Goal: Information Seeking & Learning: Learn about a topic

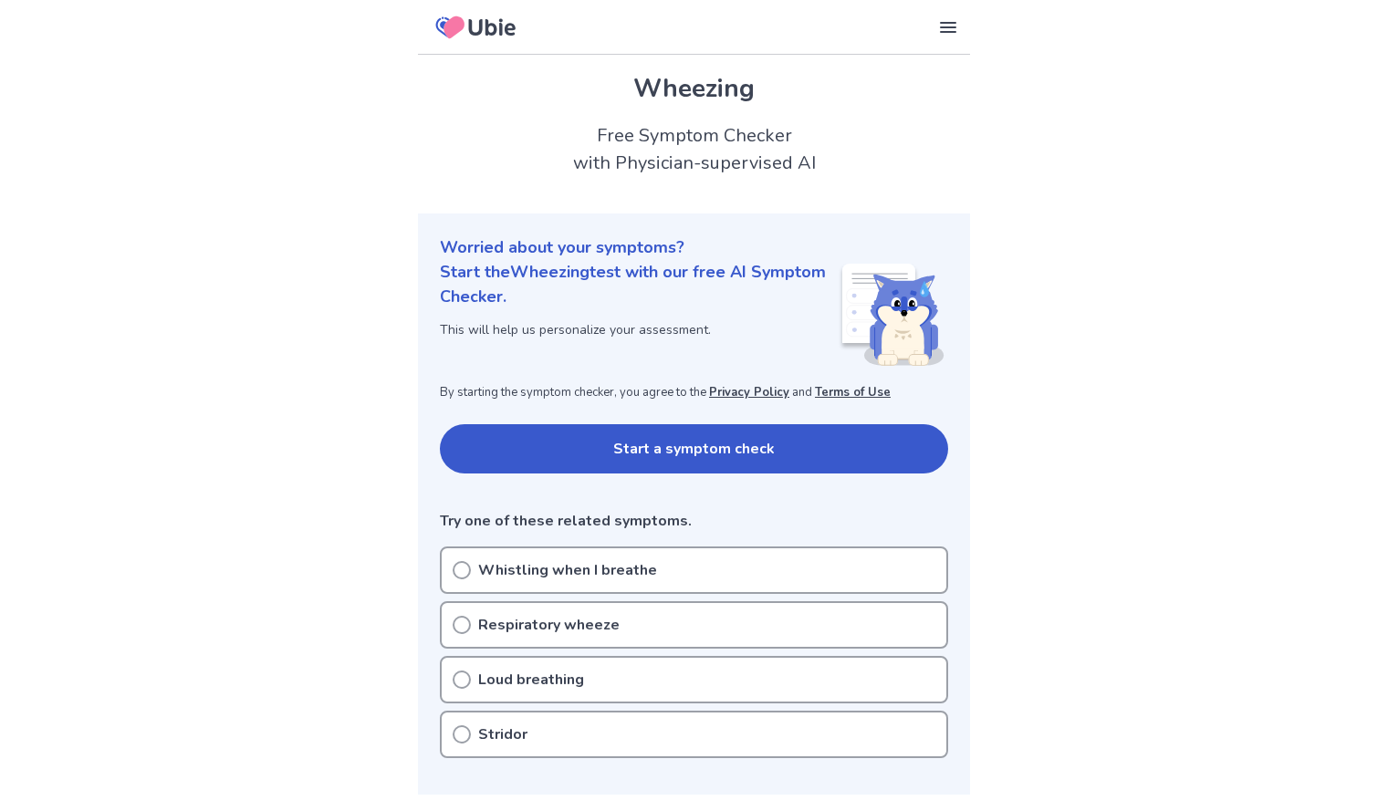
click at [481, 26] on icon at bounding box center [492, 26] width 47 height 17
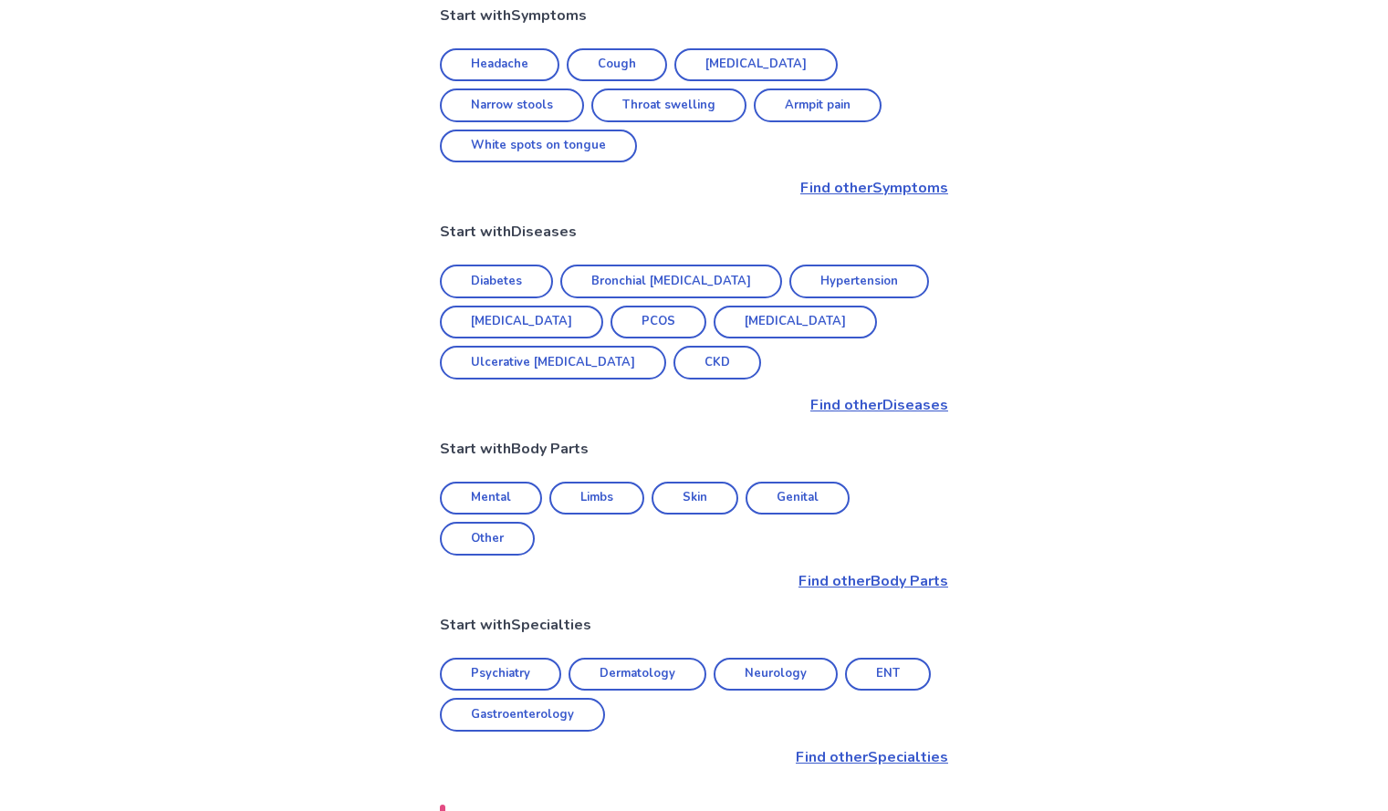
scroll to position [325, 0]
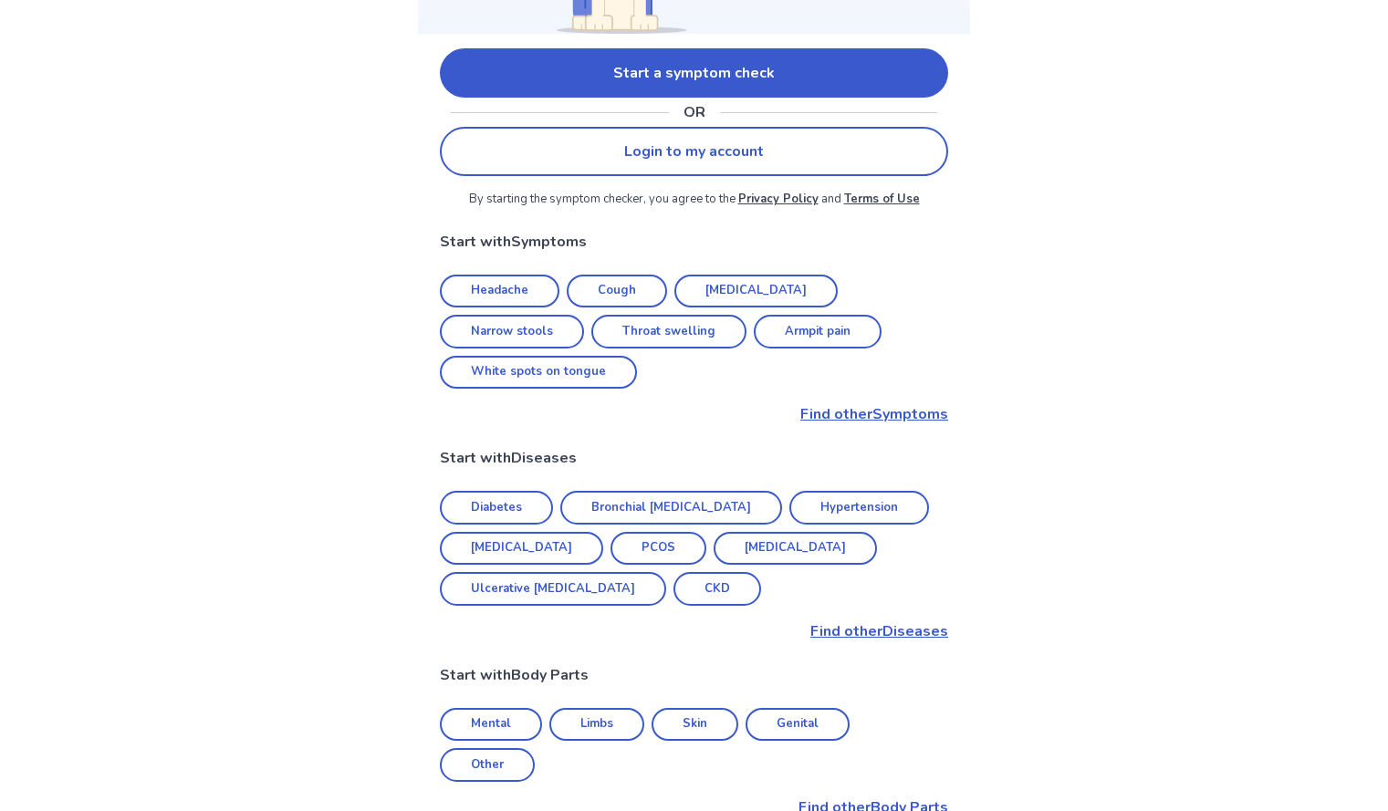
click at [842, 403] on p "Find other Symptoms" at bounding box center [694, 414] width 508 height 22
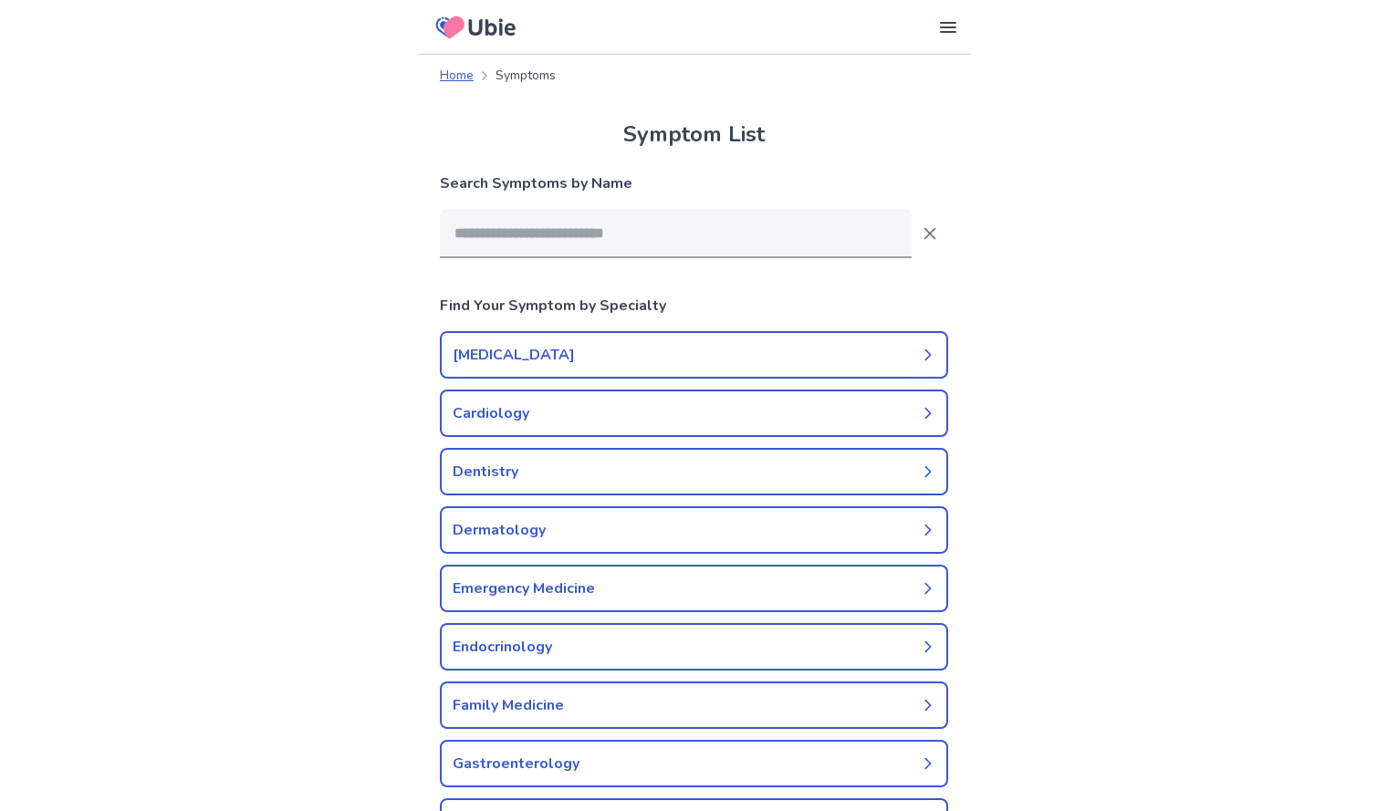
click at [446, 78] on link "Home" at bounding box center [457, 75] width 34 height 19
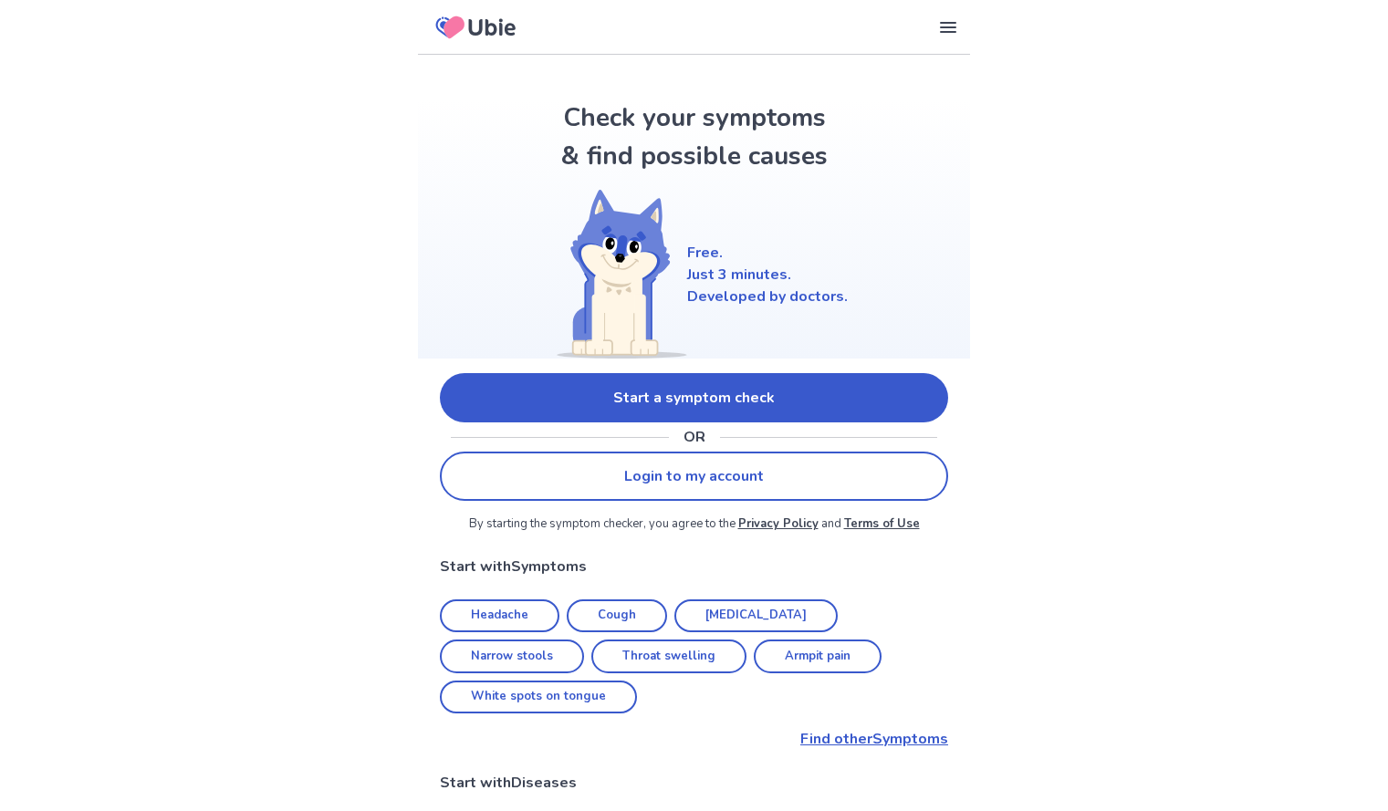
click at [938, 35] on icon at bounding box center [948, 27] width 22 height 22
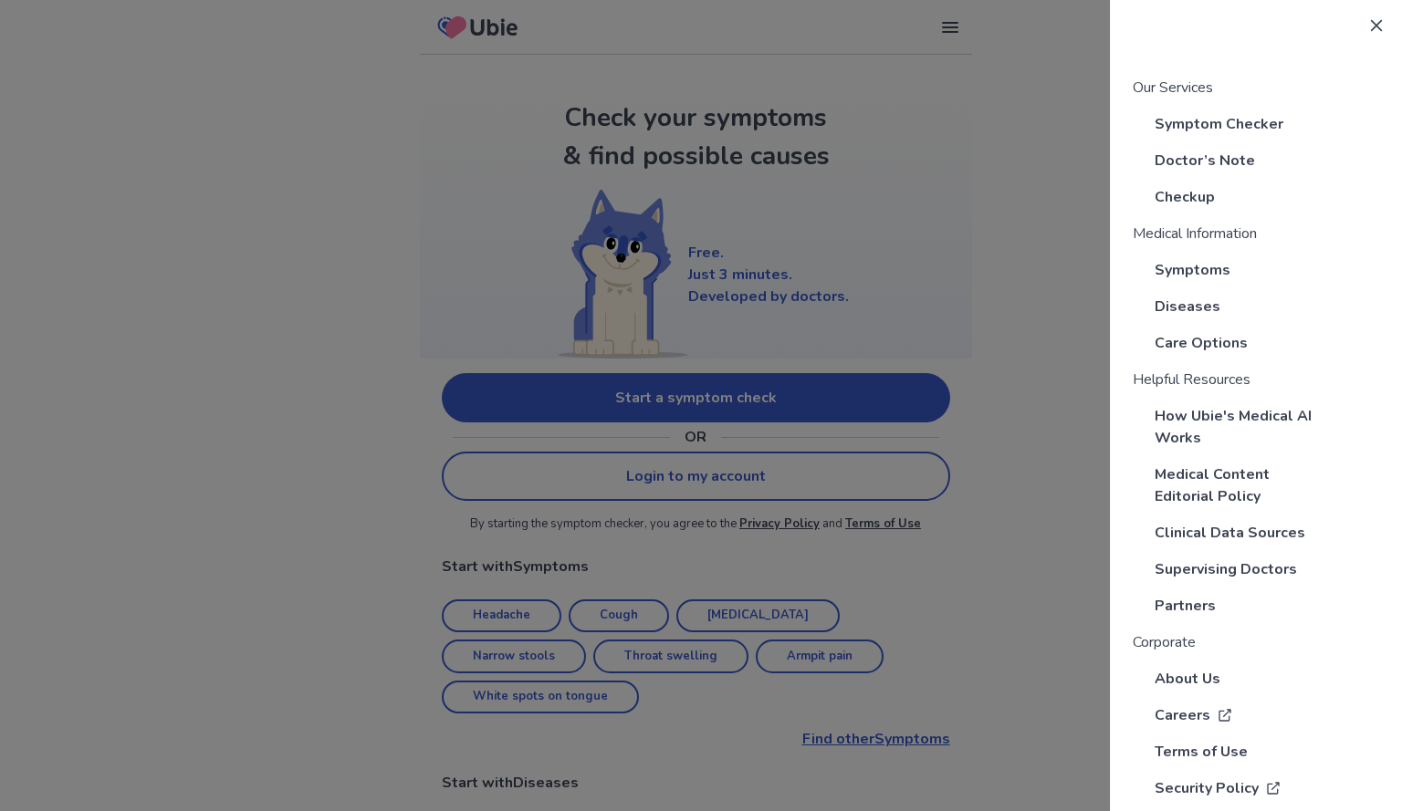
click at [1064, 388] on div at bounding box center [701, 405] width 1402 height 811
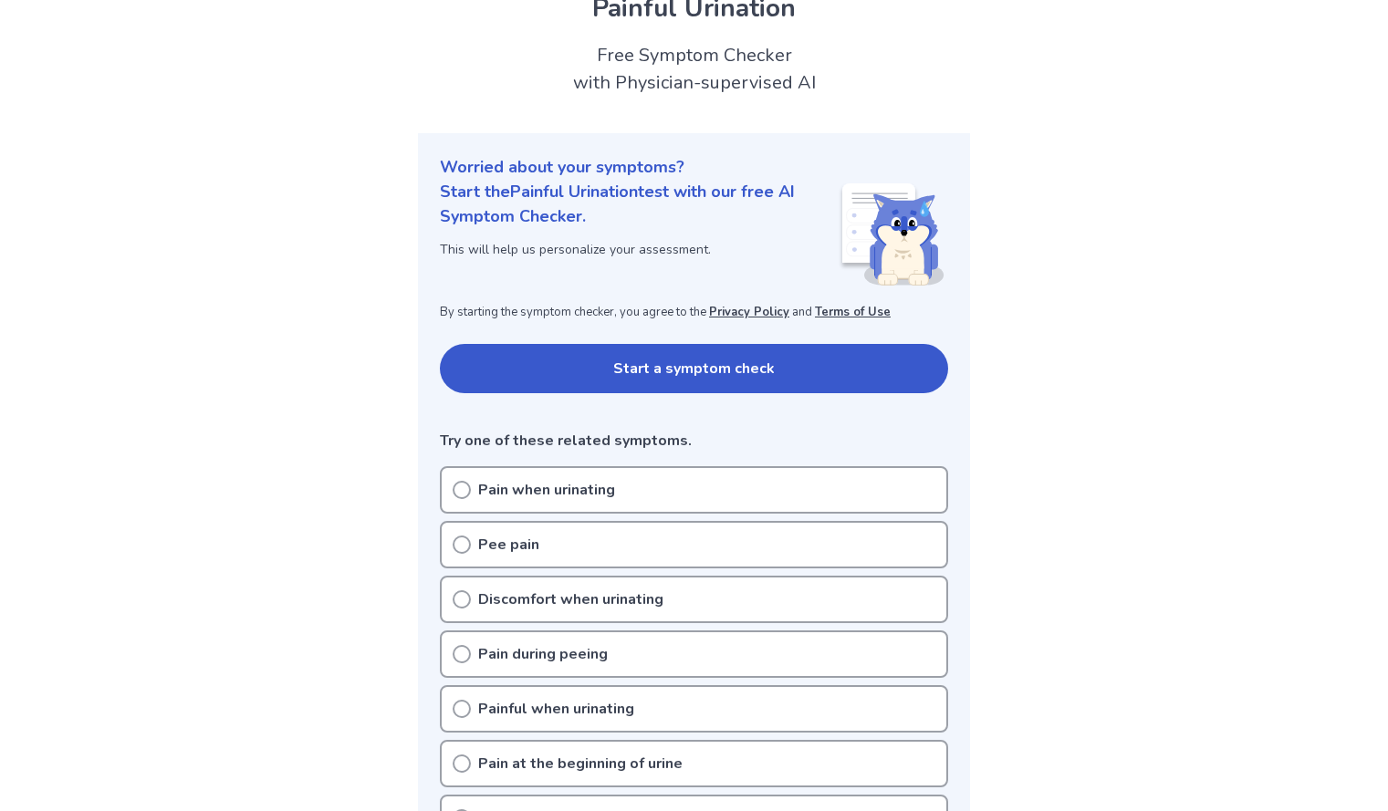
scroll to position [100, 0]
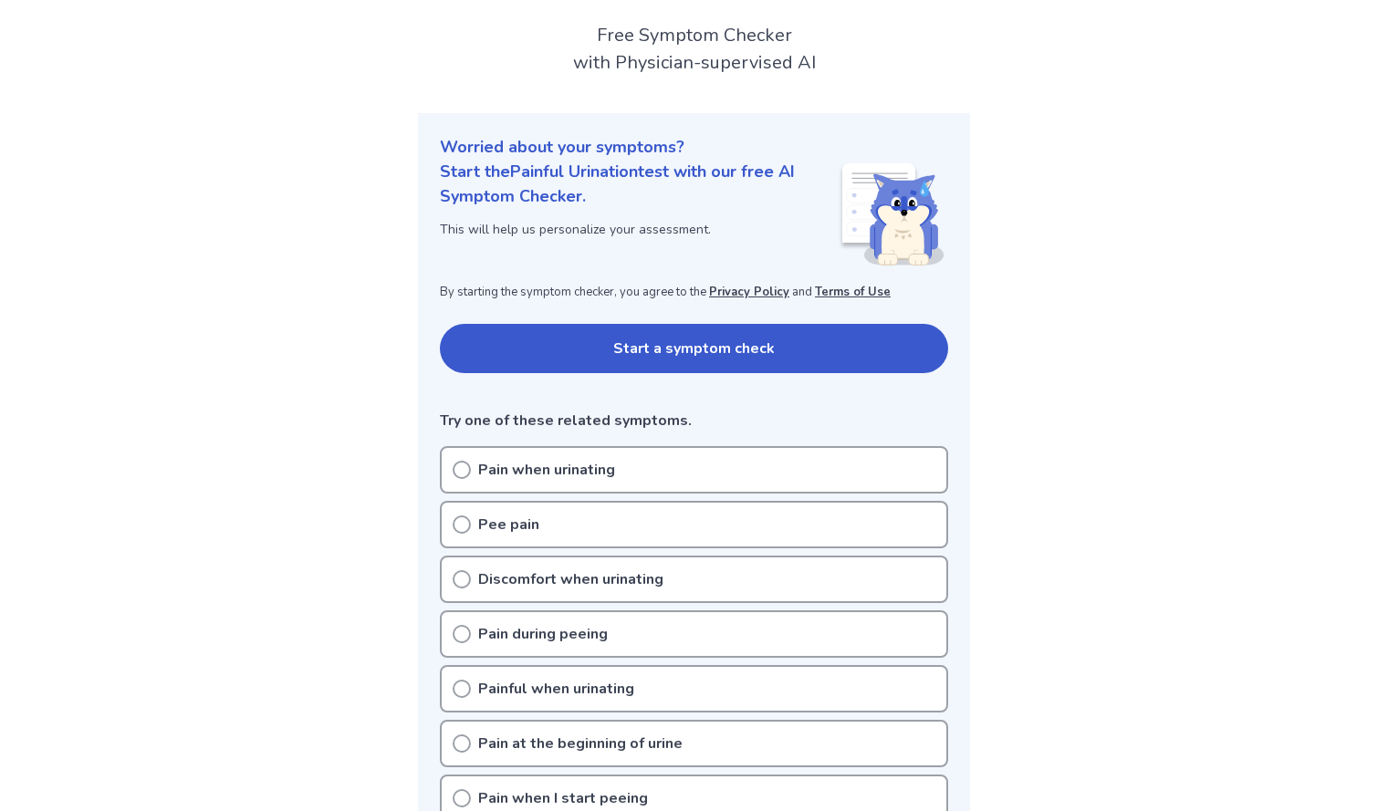
click at [592, 473] on p "Pain when urinating" at bounding box center [546, 470] width 137 height 22
click at [643, 468] on div "Pain when urinating" at bounding box center [694, 469] width 508 height 47
click at [481, 476] on p "Pain when urinating" at bounding box center [546, 470] width 137 height 22
click at [681, 328] on button "Start a symptom check" at bounding box center [694, 348] width 508 height 49
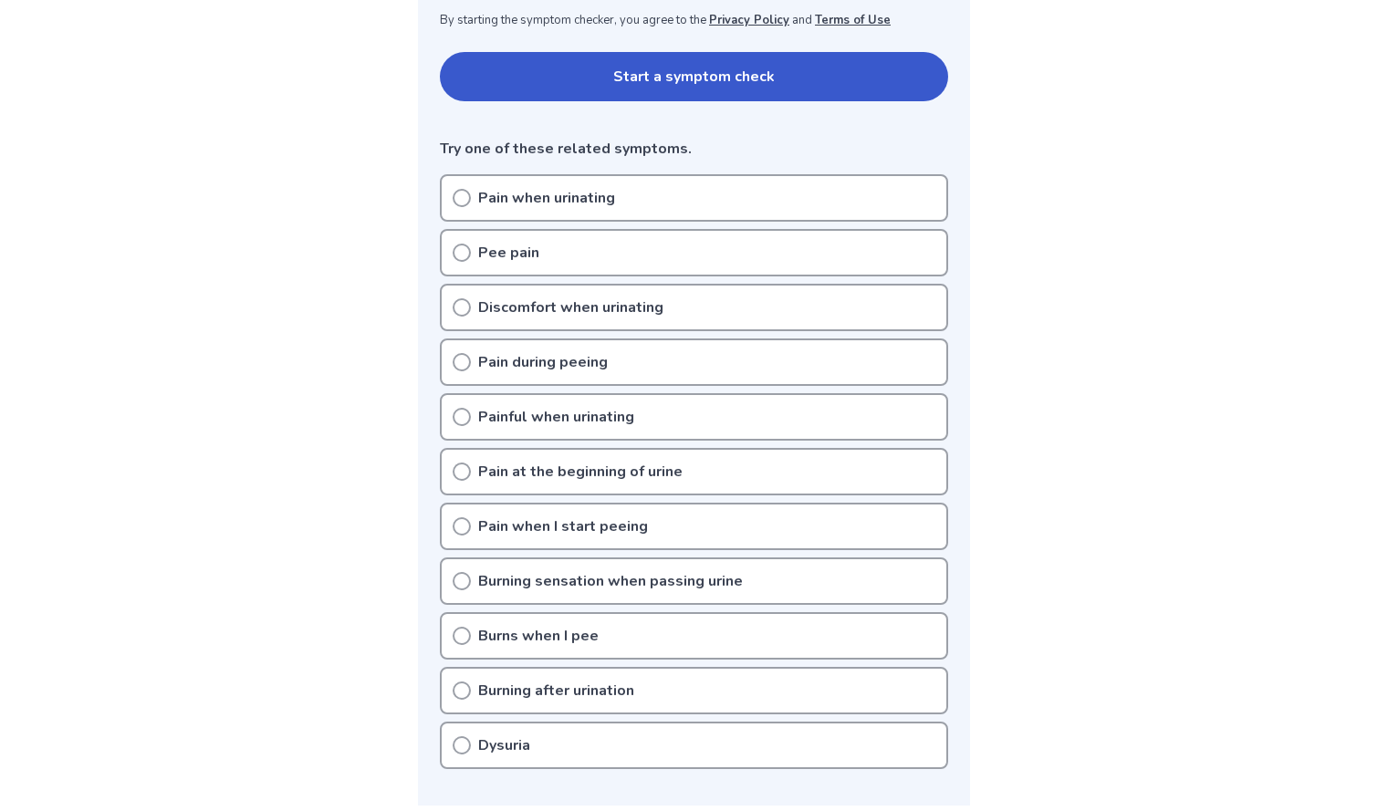
scroll to position [418, 0]
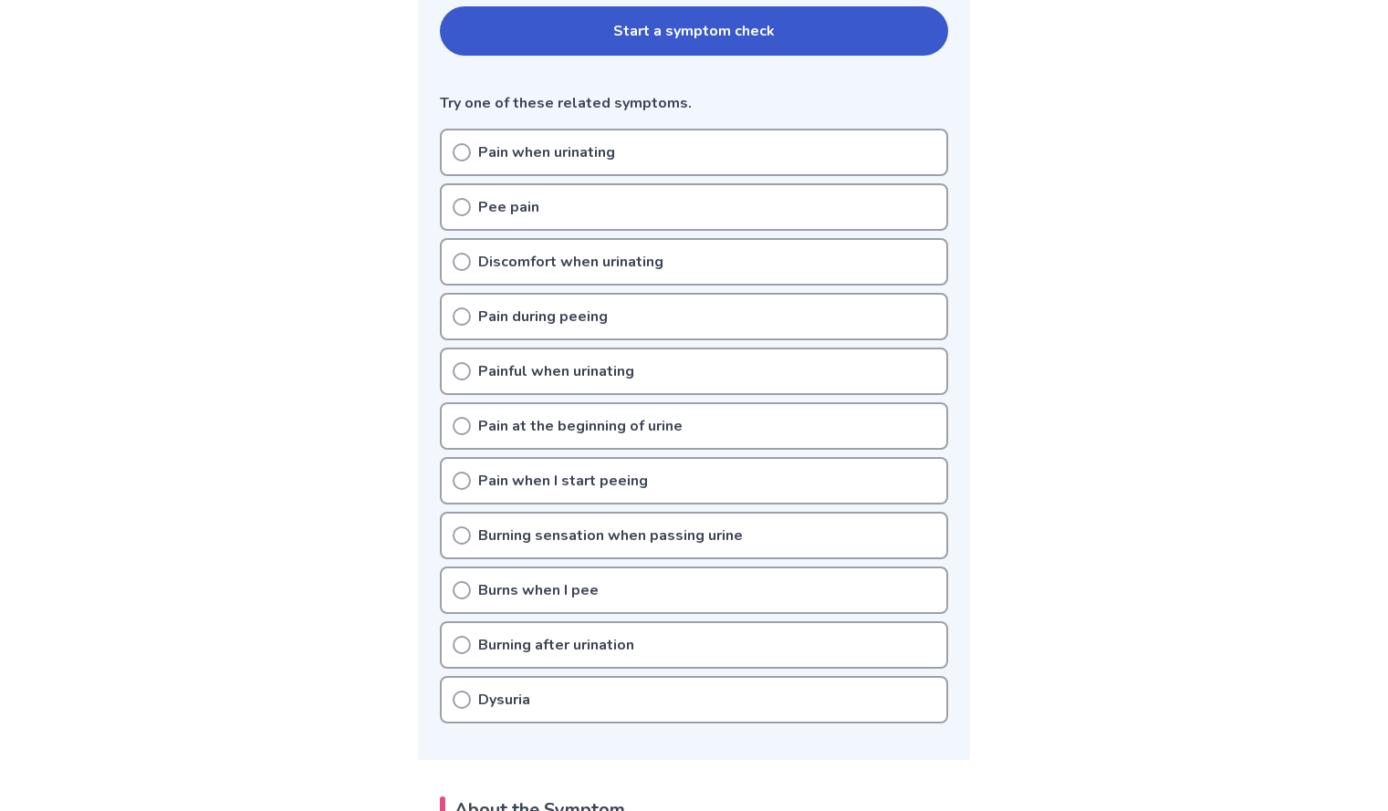
click at [557, 541] on p "Burning sensation when passing urine" at bounding box center [610, 536] width 265 height 22
